Goal: Task Accomplishment & Management: Complete application form

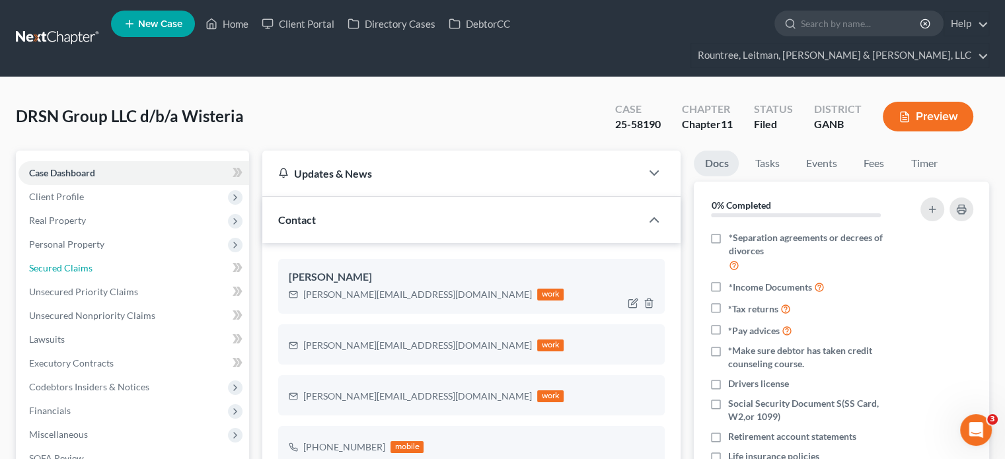
drag, startPoint x: 74, startPoint y: 247, endPoint x: 322, endPoint y: 258, distance: 248.7
click at [74, 262] on span "Secured Claims" at bounding box center [60, 267] width 63 height 11
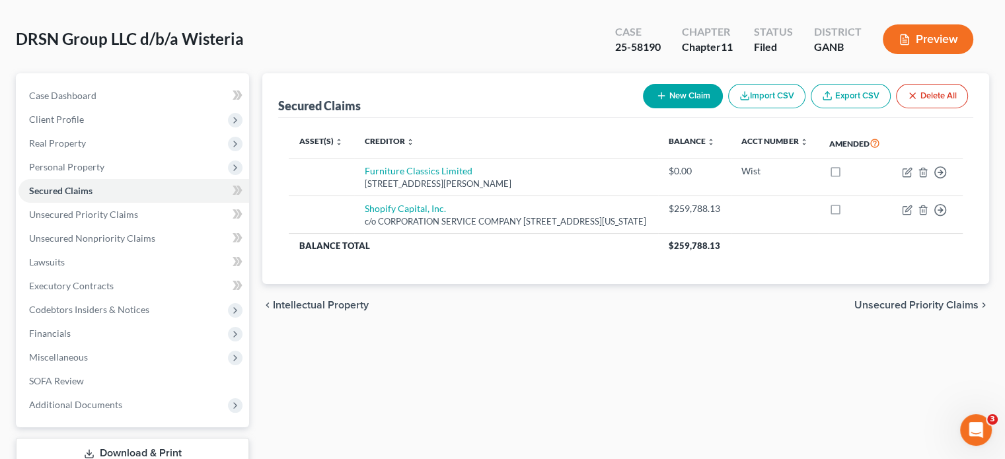
scroll to position [147, 0]
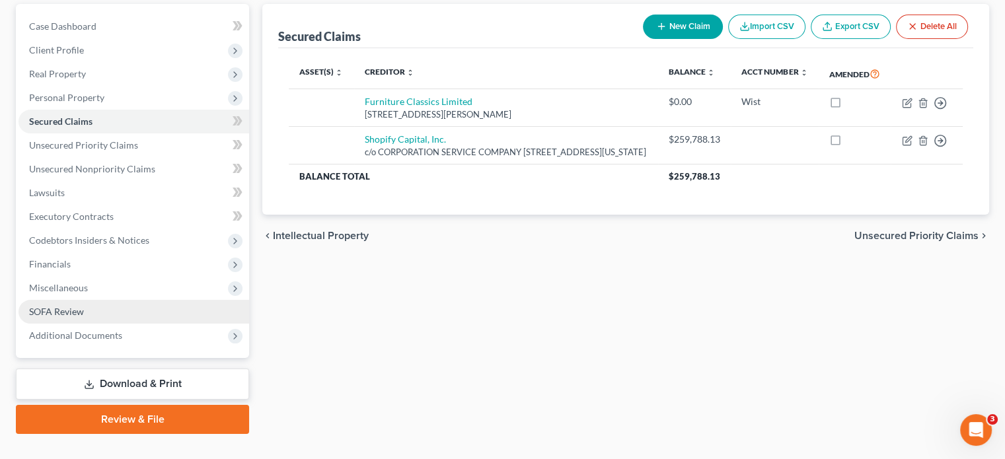
click at [60, 306] on span "SOFA Review" at bounding box center [56, 311] width 55 height 11
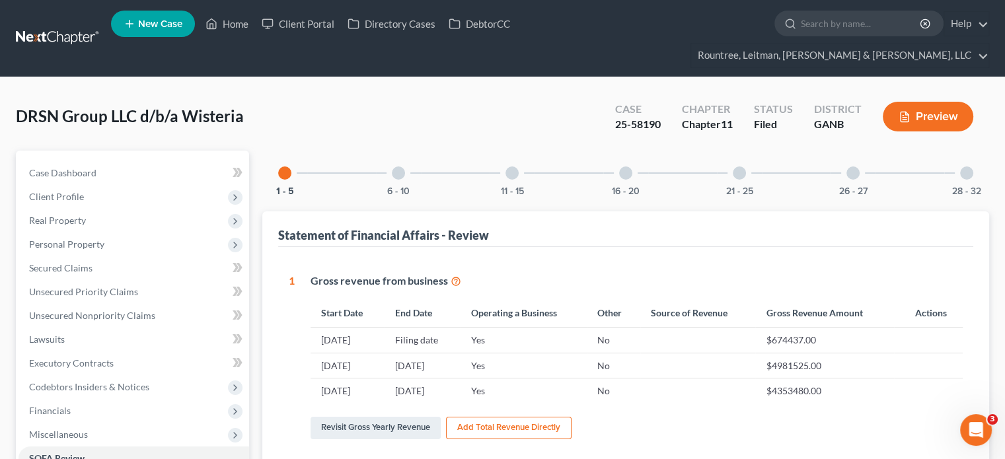
click at [511, 167] on div at bounding box center [511, 173] width 13 height 13
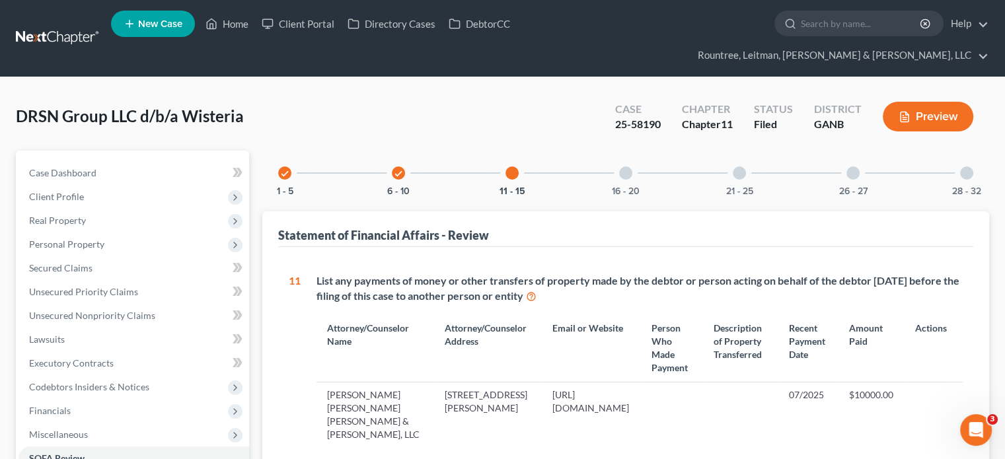
scroll to position [198, 0]
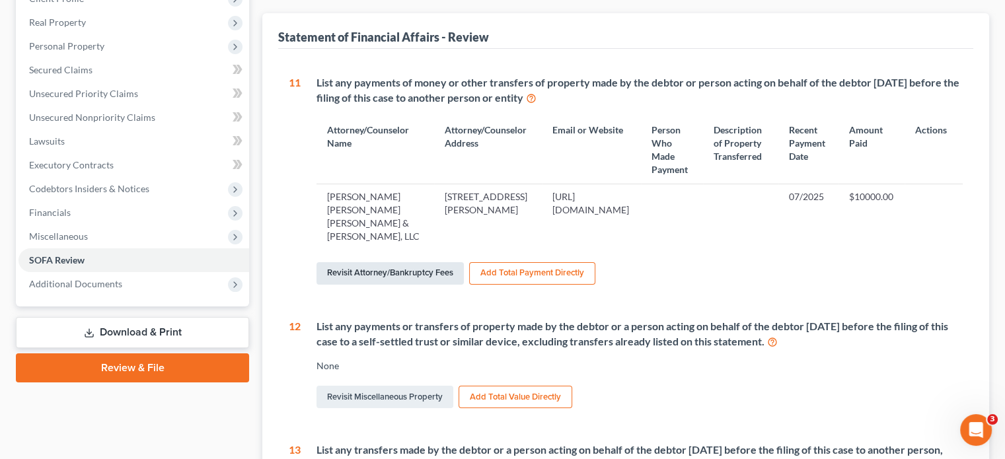
click at [386, 262] on link "Revisit Attorney/Bankruptcy Fees" at bounding box center [390, 273] width 147 height 22
select select "4"
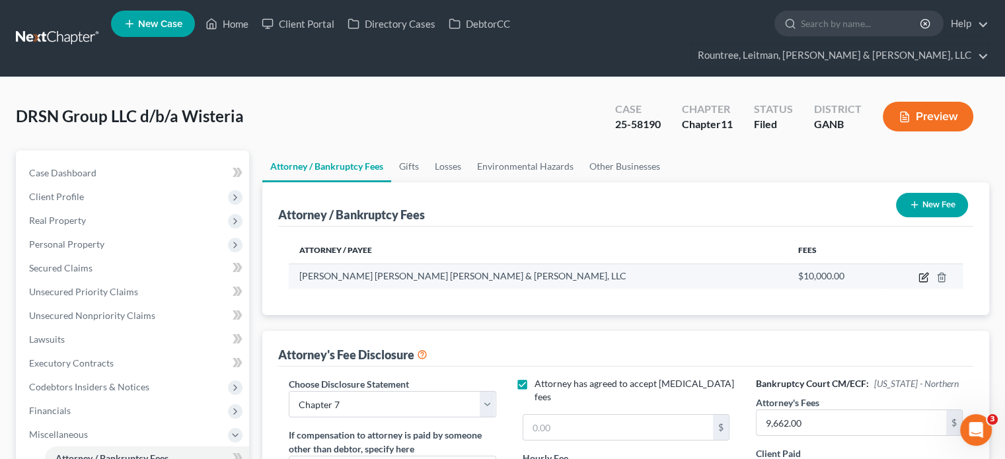
click at [927, 272] on icon "button" at bounding box center [923, 277] width 11 height 11
select select "10"
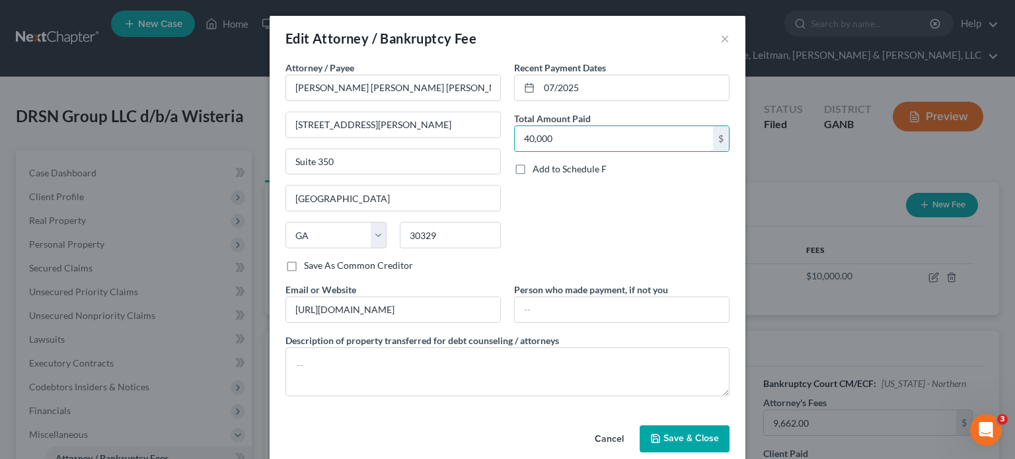
type input "40,000"
click at [609, 258] on div "Recent Payment Dates 07/2025 Total Amount Paid 40,000 $ Add to Schedule F" at bounding box center [621, 172] width 229 height 222
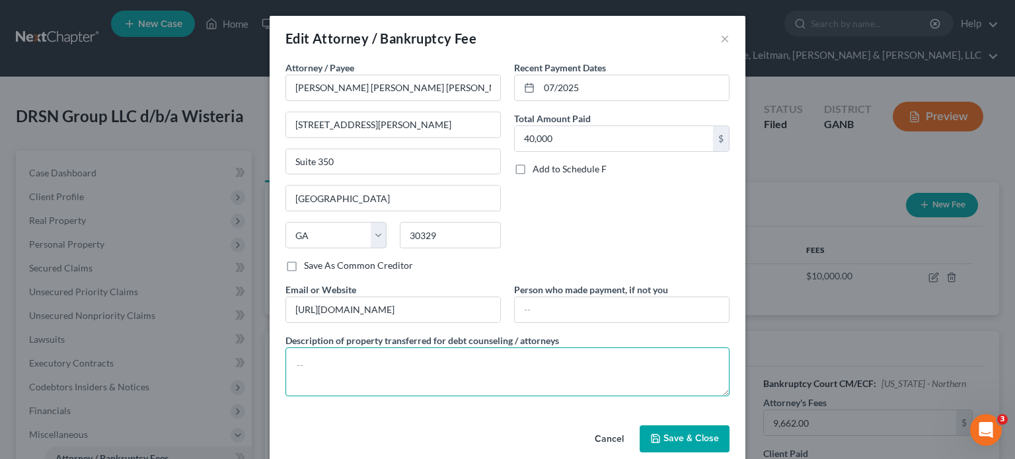
click at [522, 367] on textarea at bounding box center [507, 372] width 444 height 49
type textarea "[MEDICAL_DATA]"
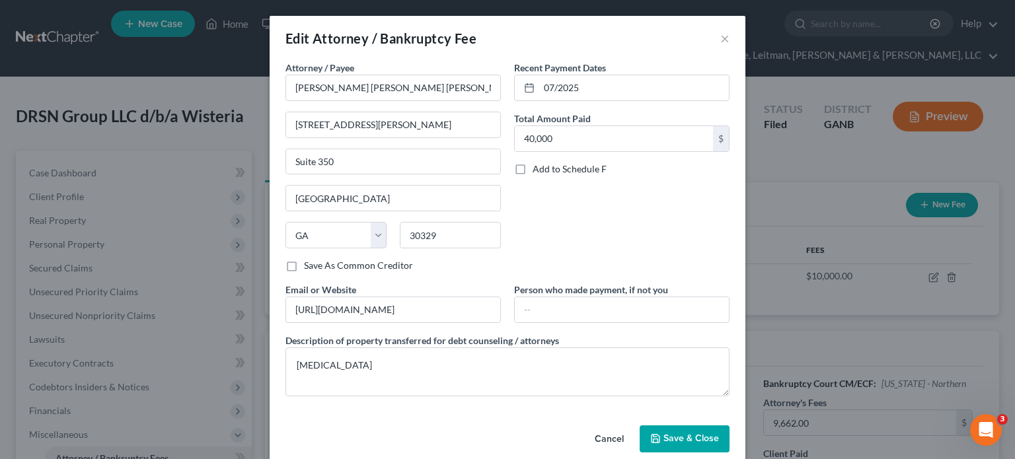
click at [683, 436] on span "Save & Close" at bounding box center [691, 438] width 56 height 11
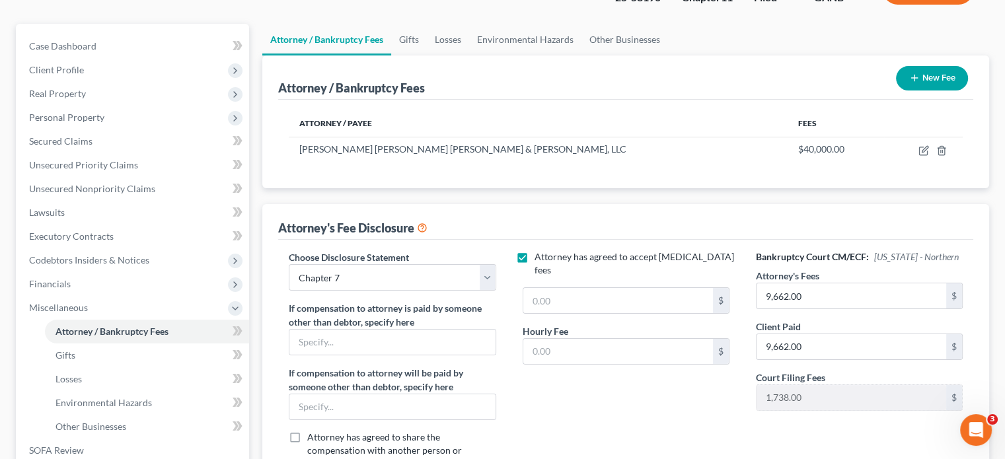
scroll to position [132, 0]
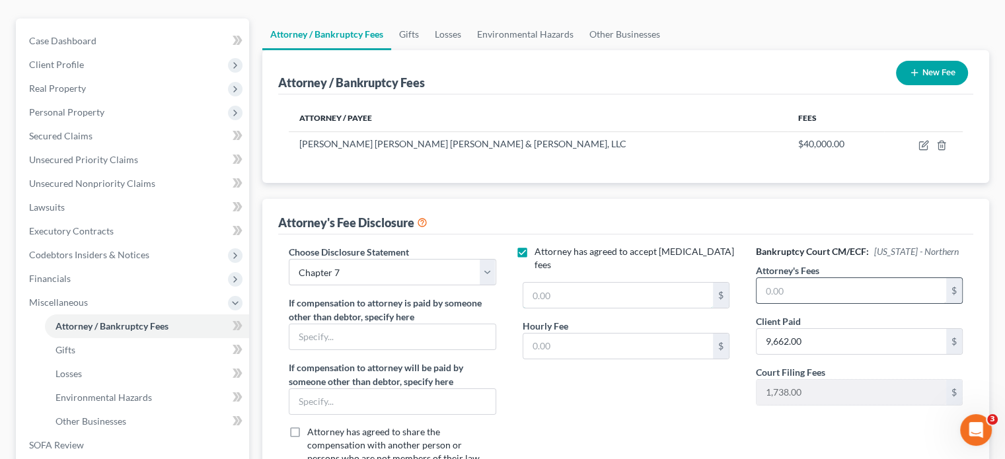
type input "9,662.00"
drag, startPoint x: 620, startPoint y: 256, endPoint x: 867, endPoint y: 257, distance: 246.5
click at [620, 283] on input "text" at bounding box center [618, 295] width 190 height 25
type input "40,000"
click at [636, 319] on div "Hourly Fee $" at bounding box center [626, 339] width 220 height 40
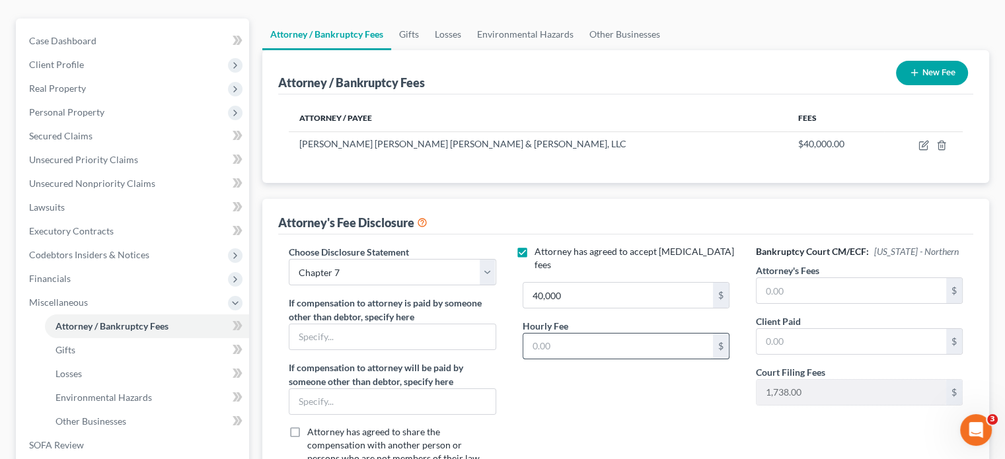
click at [634, 334] on input "text" at bounding box center [618, 346] width 190 height 25
type input "595.00"
drag, startPoint x: 485, startPoint y: 243, endPoint x: 455, endPoint y: 257, distance: 33.7
click at [485, 259] on select "Select Star Chain Chapter 13 - Hourly Chapter 11 Chapter 13 Disclosure Statemen…" at bounding box center [392, 272] width 207 height 26
select select "2"
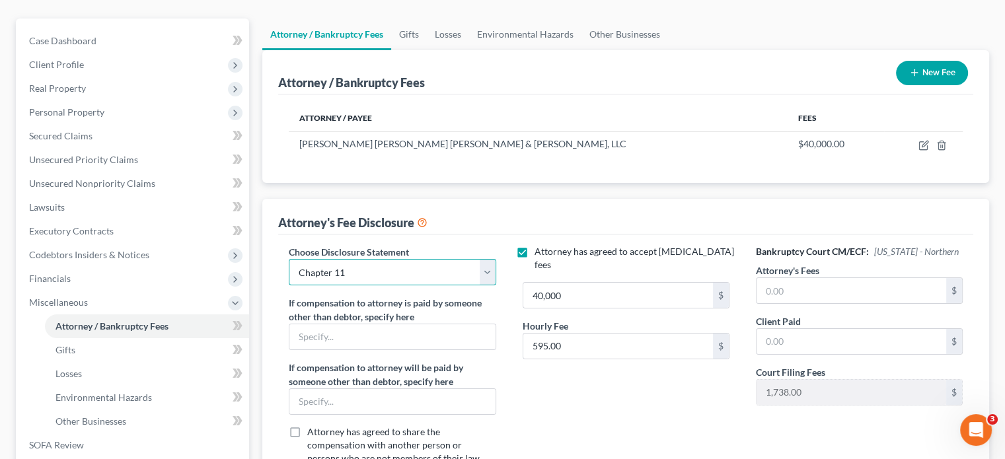
click at [289, 259] on select "Select Star Chain Chapter 13 - Hourly Chapter 11 Chapter 13 Disclosure Statemen…" at bounding box center [392, 272] width 207 height 26
click at [564, 397] on div "Attorney has agreed to accept [MEDICAL_DATA] fees 40,000 $ Hourly Fee 595.00 $" at bounding box center [625, 367] width 233 height 245
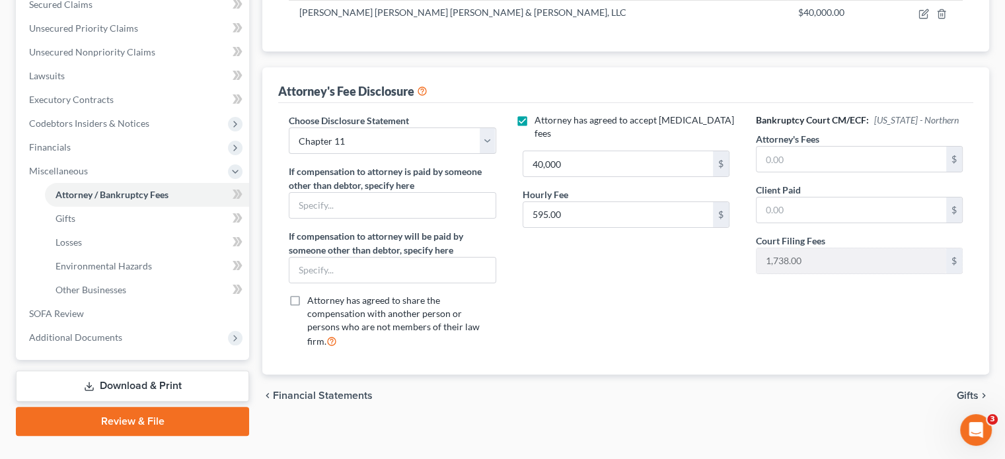
scroll to position [266, 0]
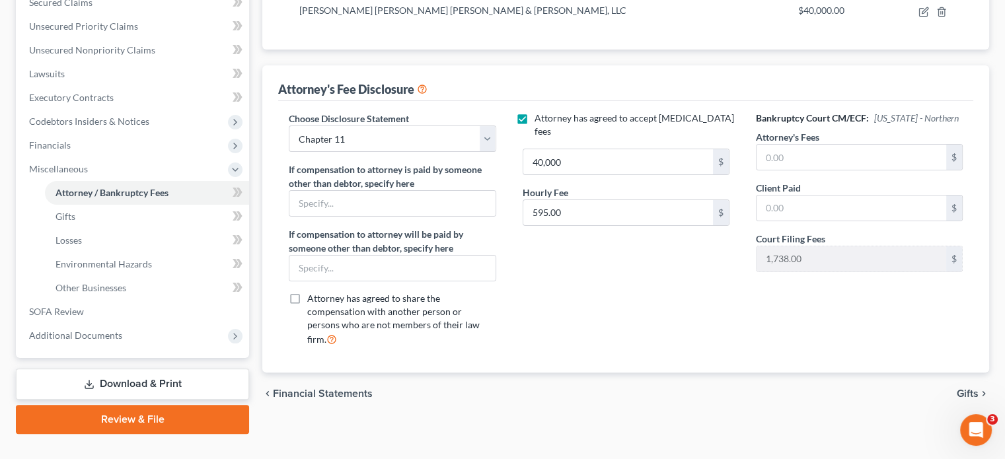
click at [965, 389] on span "Gifts" at bounding box center [968, 394] width 22 height 11
